Goal: Task Accomplishment & Management: Use online tool/utility

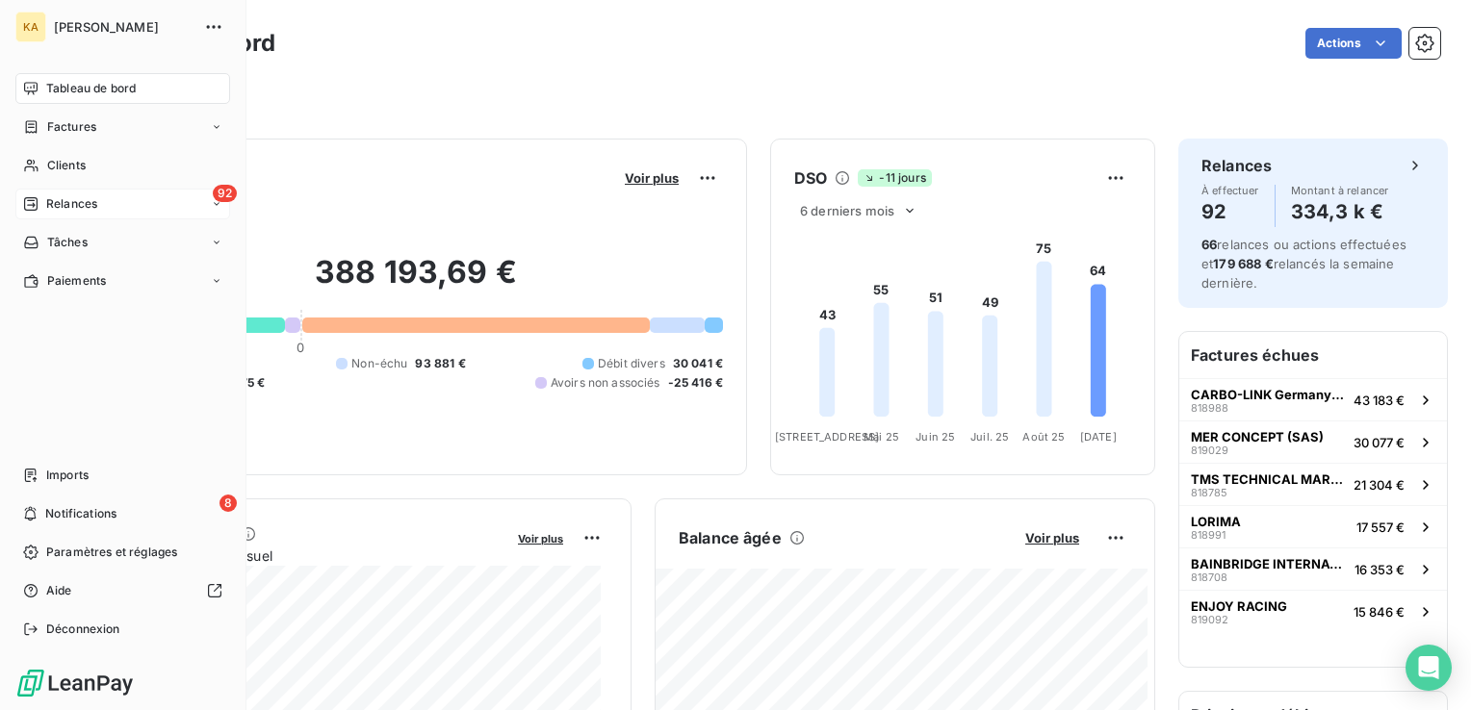
click at [63, 200] on span "Relances" at bounding box center [71, 203] width 51 height 17
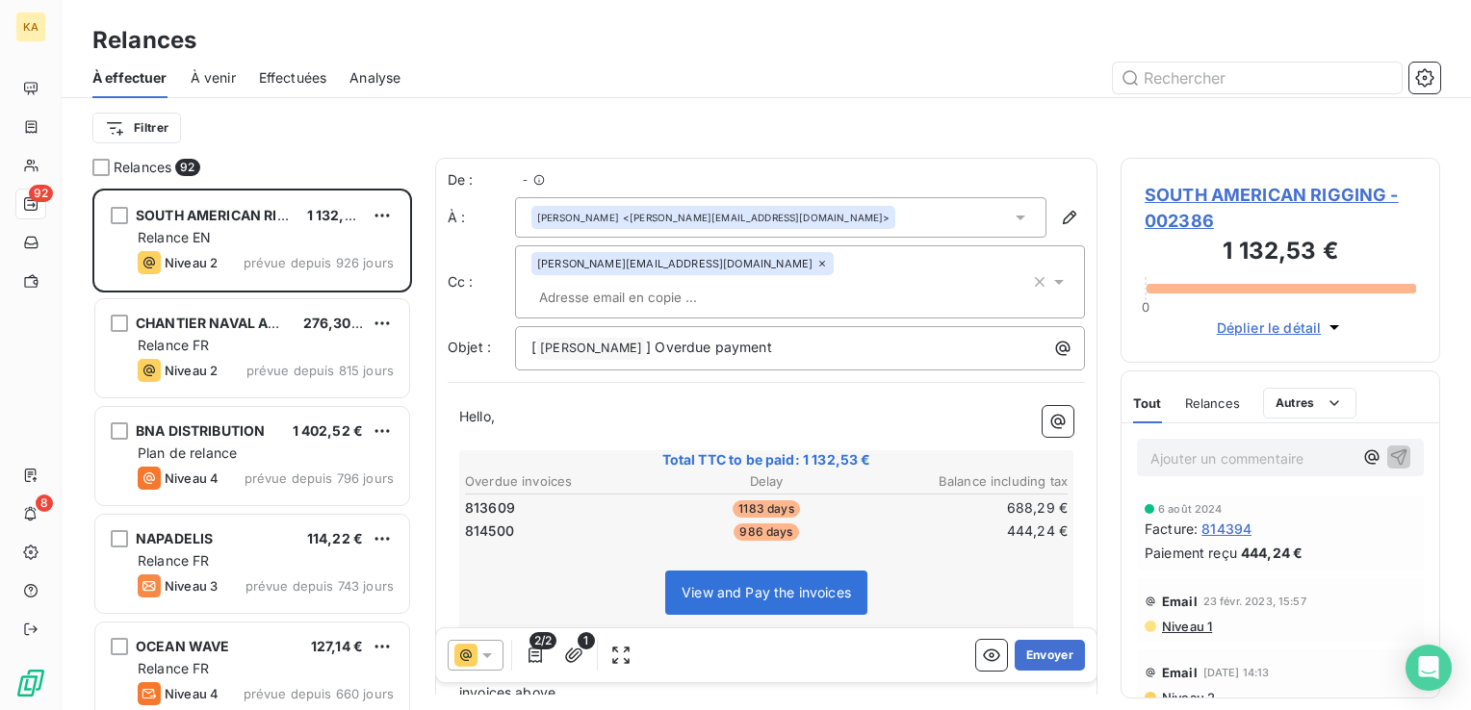
scroll to position [507, 304]
click at [294, 75] on span "Effectuées" at bounding box center [293, 77] width 68 height 19
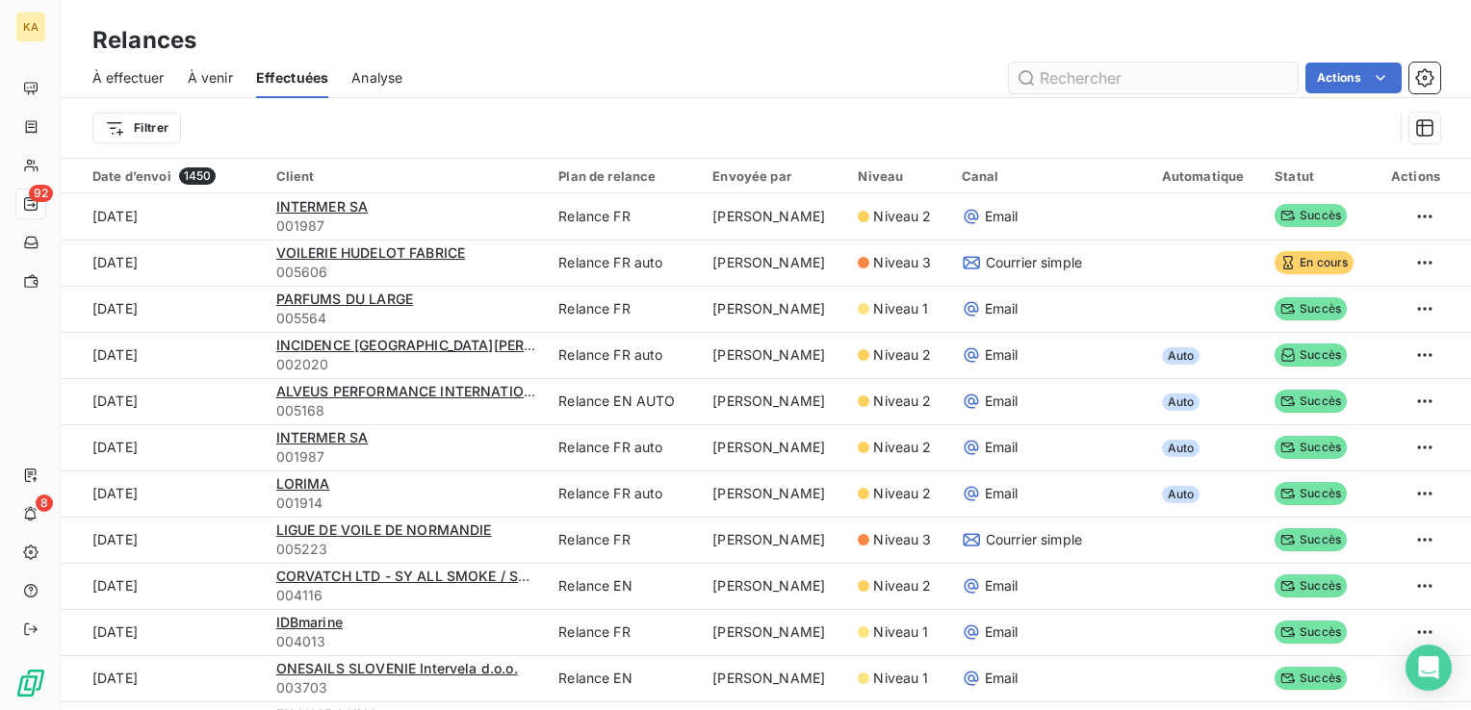
click at [1087, 80] on input "text" at bounding box center [1153, 78] width 289 height 31
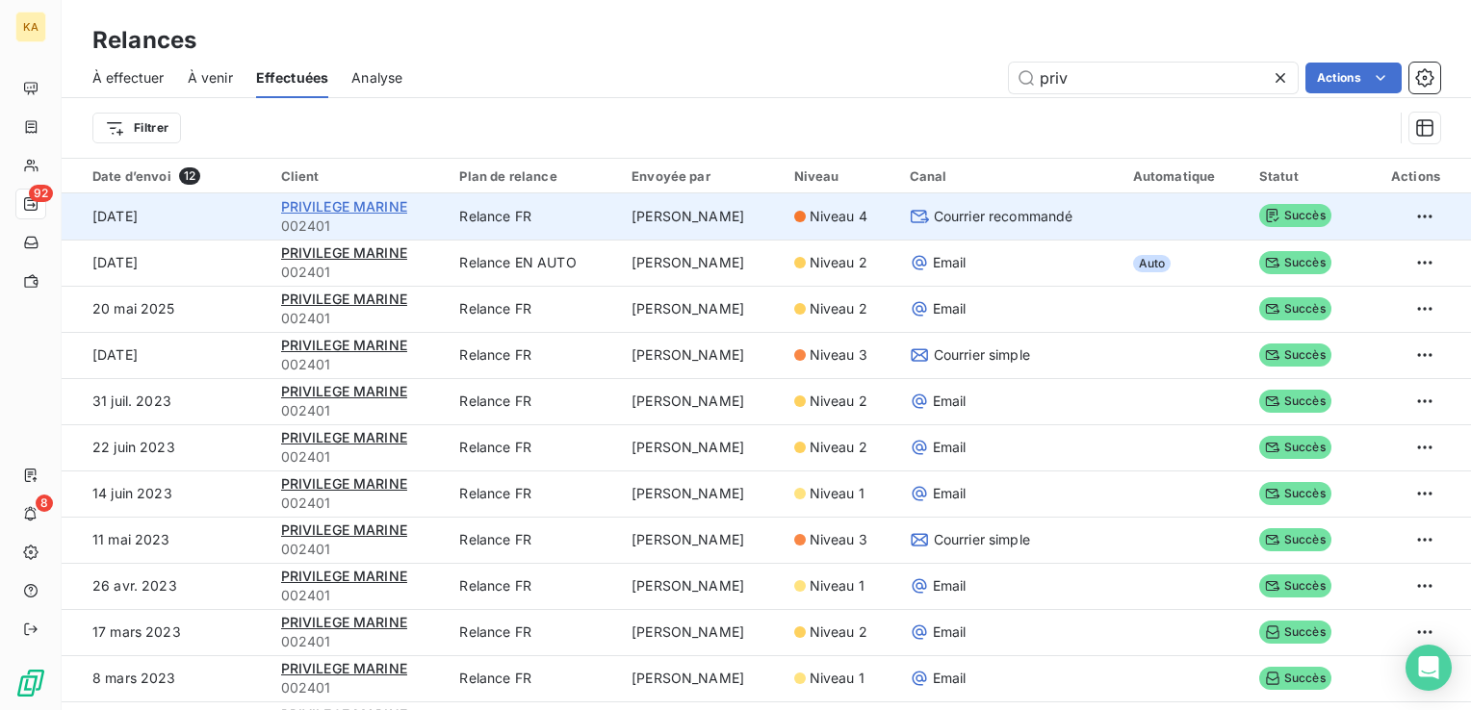
type input "priv"
click at [338, 200] on span "PRIVILEGE MARINE" at bounding box center [344, 206] width 126 height 16
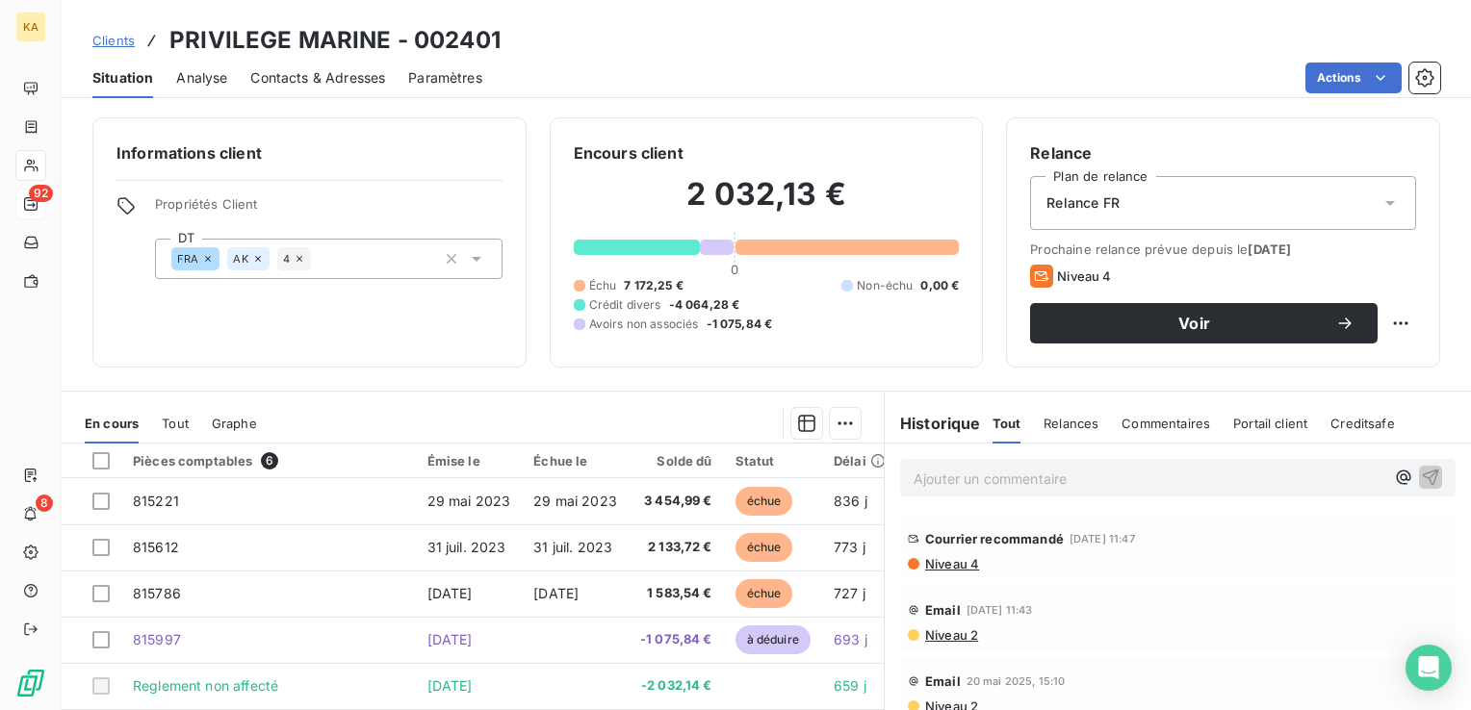
click at [949, 560] on span "Niveau 4" at bounding box center [951, 563] width 56 height 15
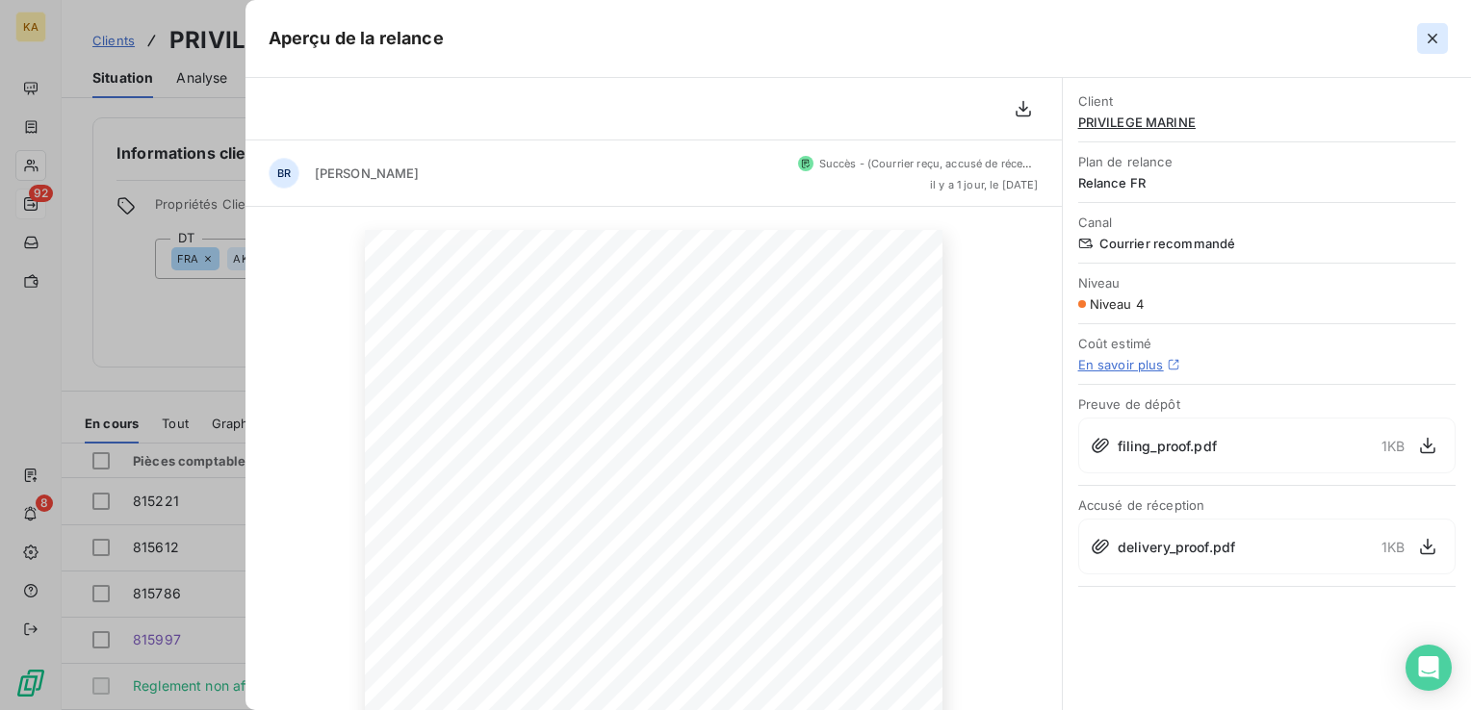
click at [1433, 32] on icon "button" at bounding box center [1432, 38] width 19 height 19
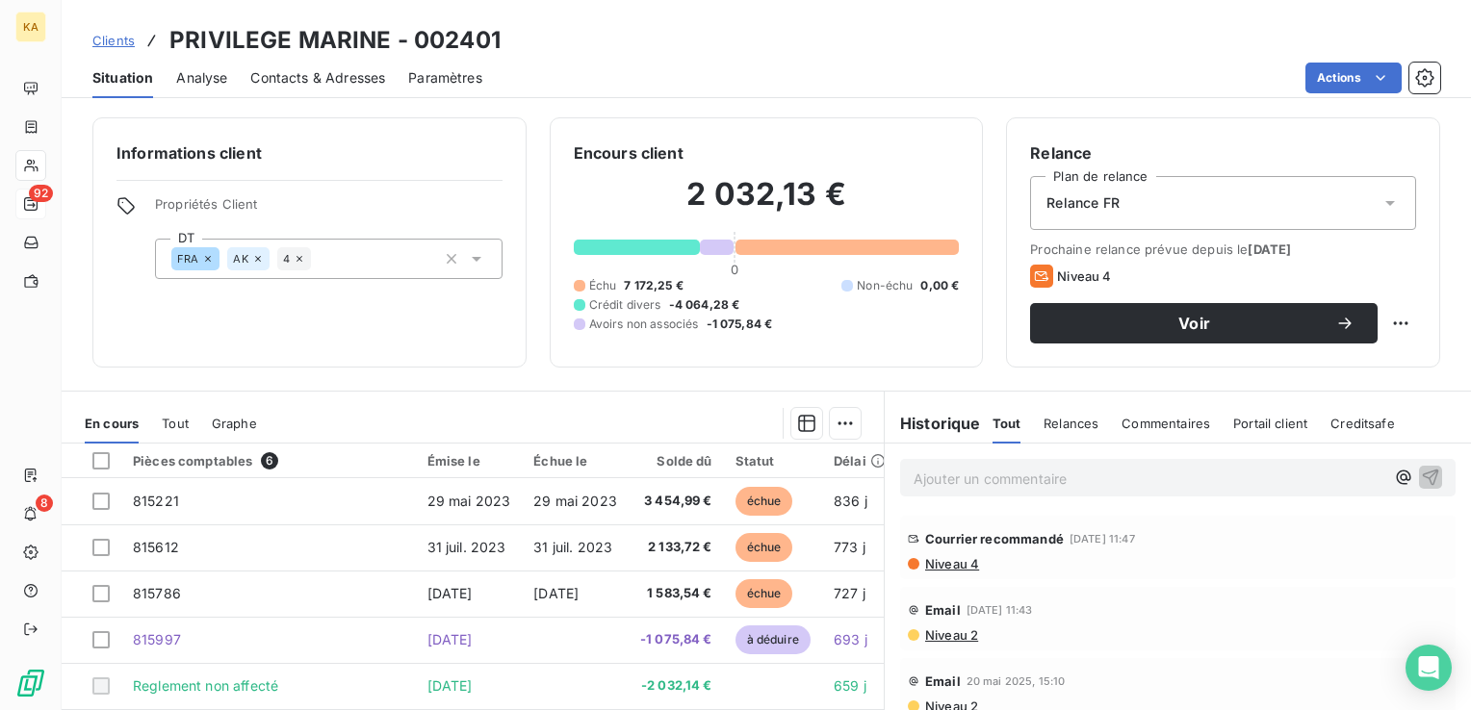
click at [121, 42] on span "Clients" at bounding box center [113, 40] width 42 height 15
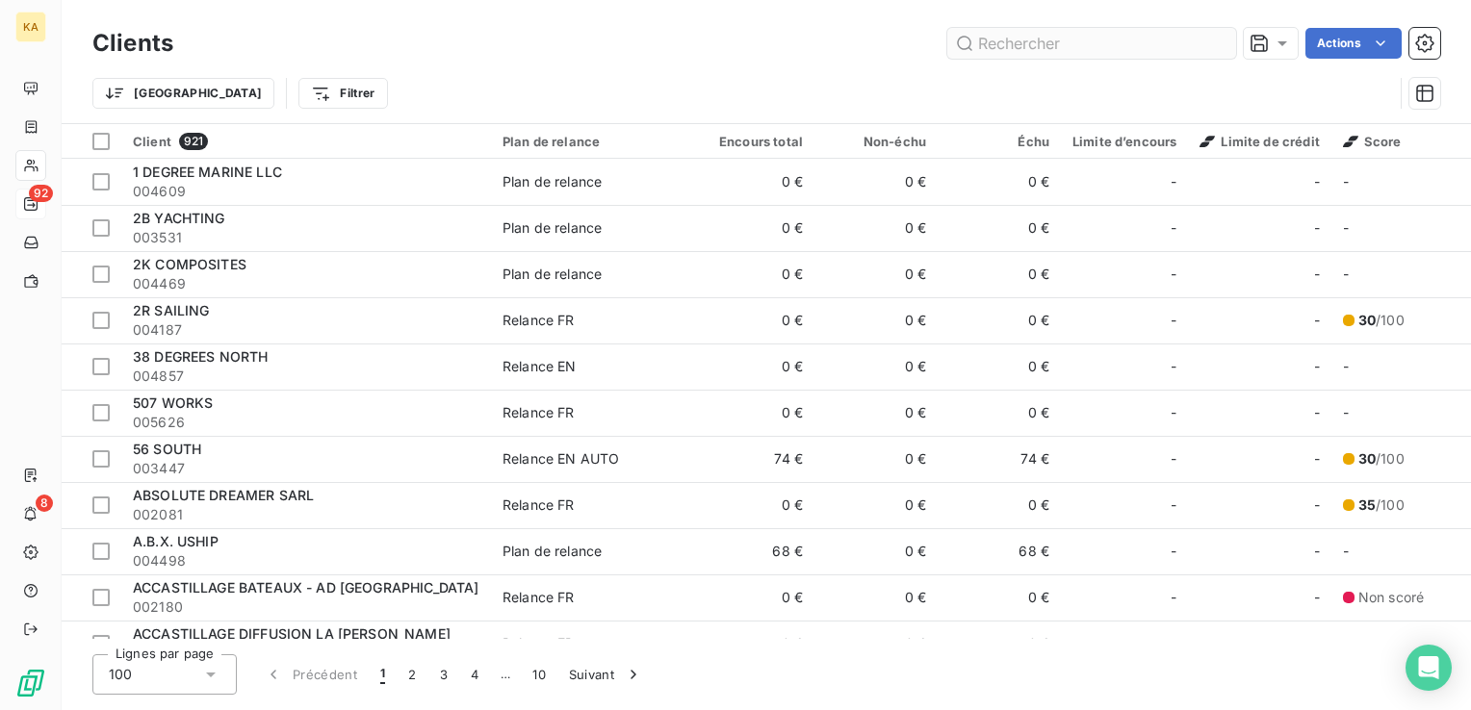
click at [1029, 46] on input "text" at bounding box center [1091, 43] width 289 height 31
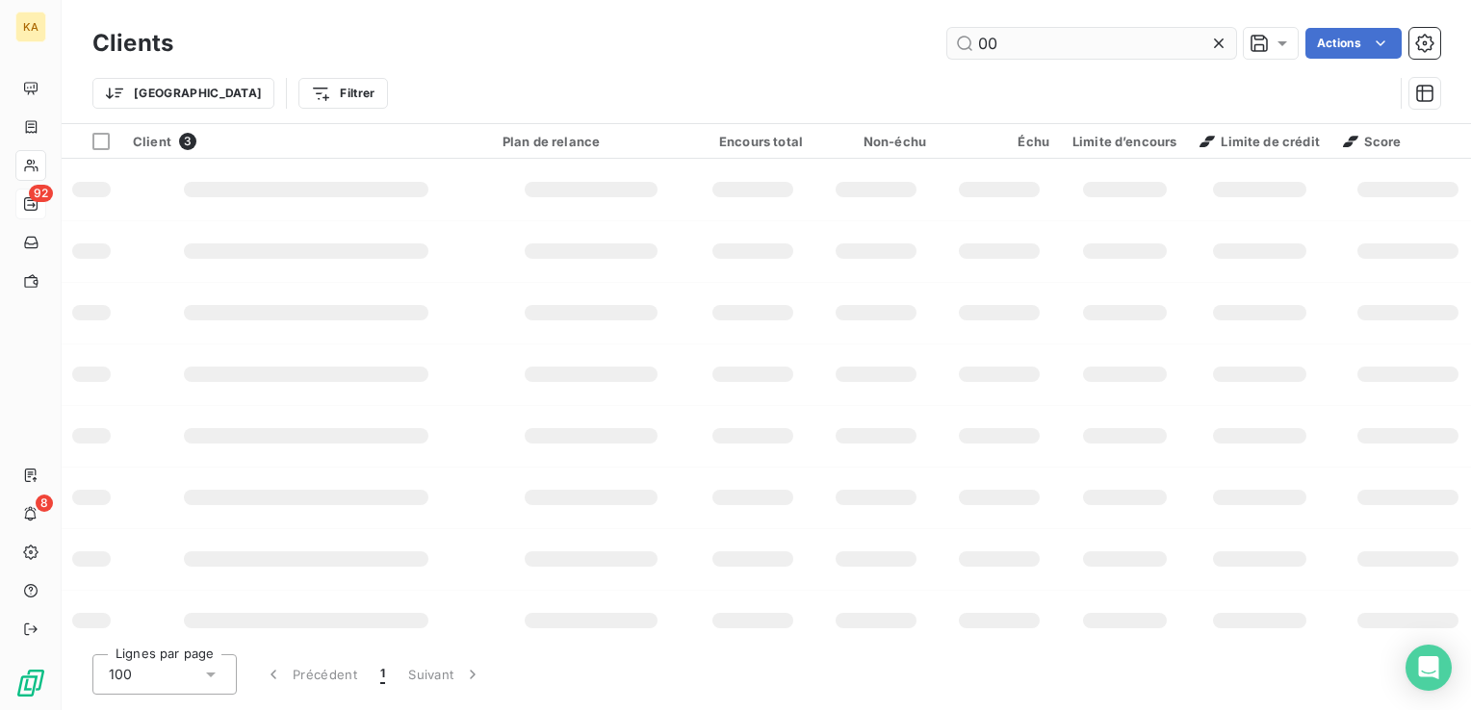
type input "0"
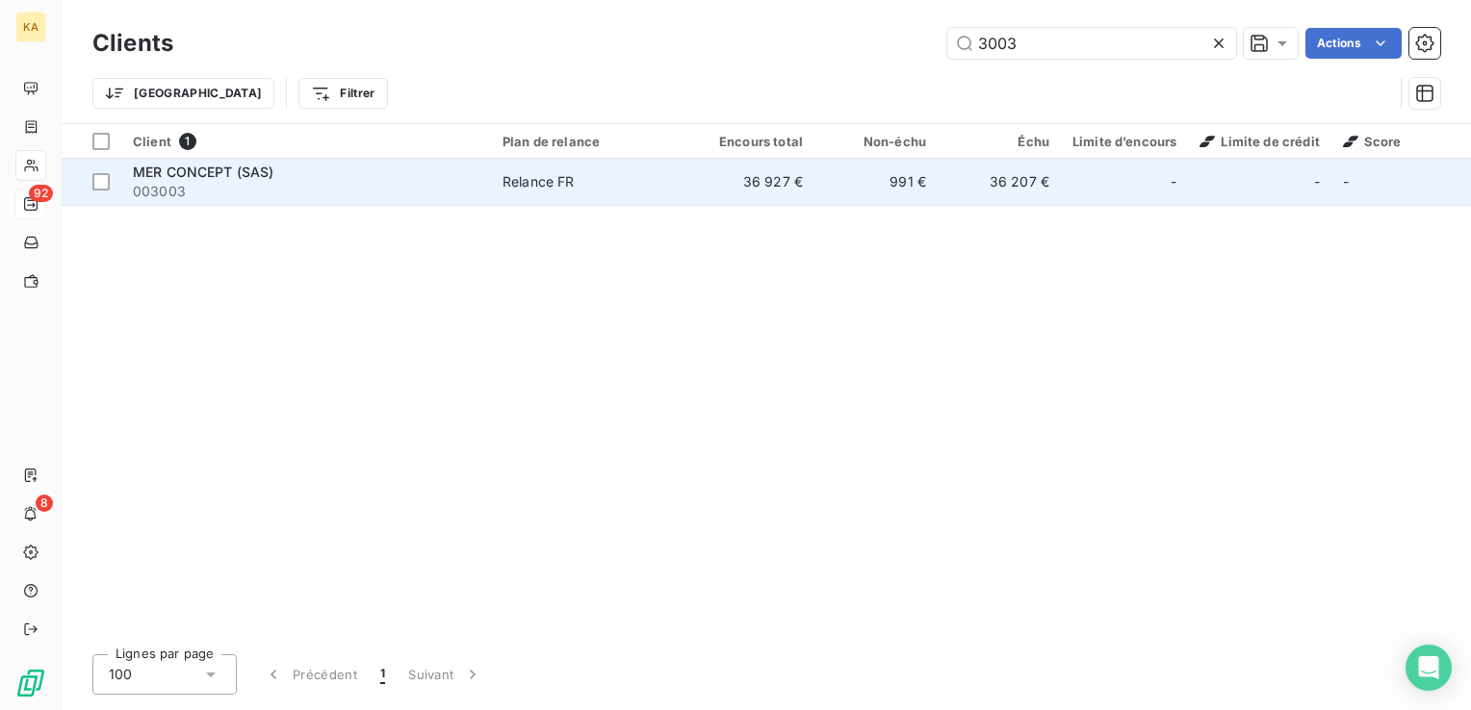
type input "3003"
click at [257, 171] on span "MER CONCEPT (SAS)" at bounding box center [204, 172] width 142 height 16
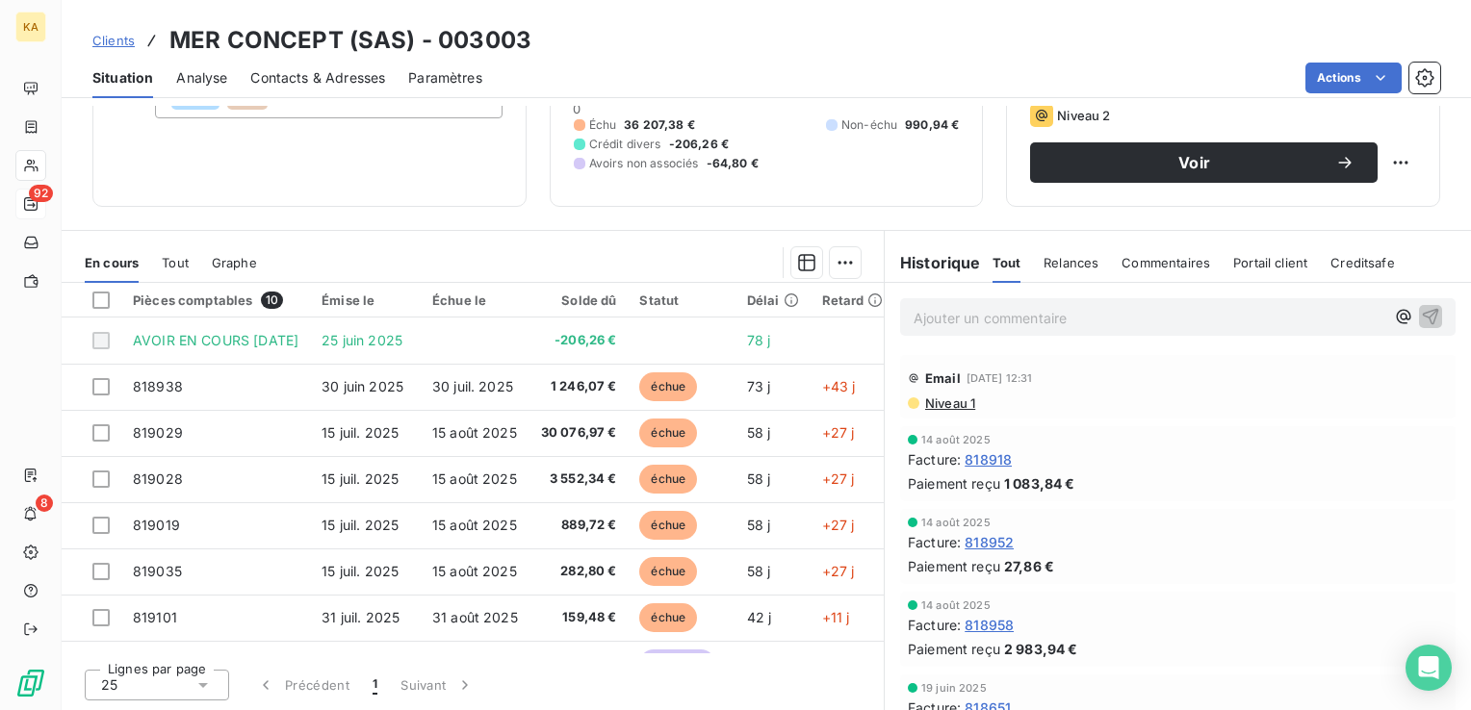
scroll to position [64, 0]
